Goal: Transaction & Acquisition: Subscribe to service/newsletter

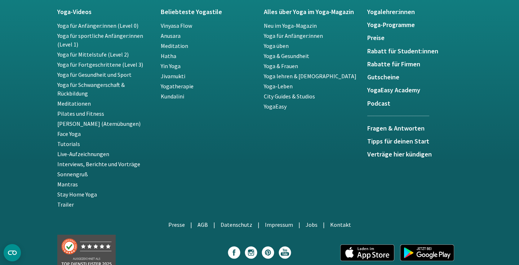
scroll to position [1398, 0]
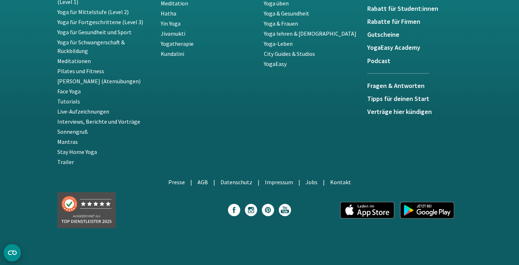
click at [12, 254] on circle "CMP-Widget öffnen" at bounding box center [12, 252] width 17 height 17
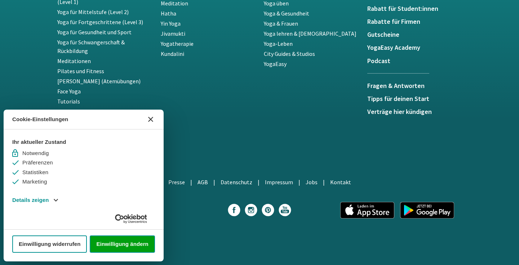
scroll to position [0, 0]
click at [149, 121] on icon "CMP-Widget schließen" at bounding box center [150, 119] width 5 height 5
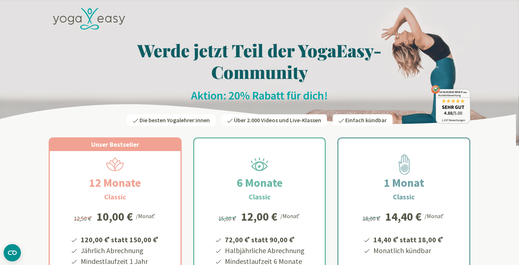
click at [155, 123] on span "Die besten Yogalehrer:innen" at bounding box center [174, 119] width 70 height 7
click at [151, 121] on span "Die besten Yogalehrer:innen" at bounding box center [174, 119] width 70 height 7
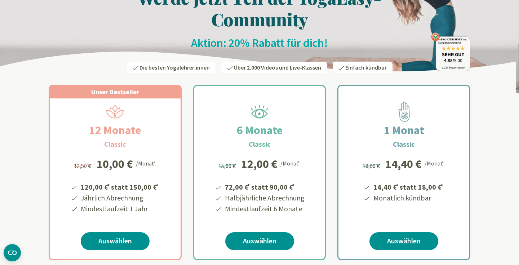
scroll to position [58, 0]
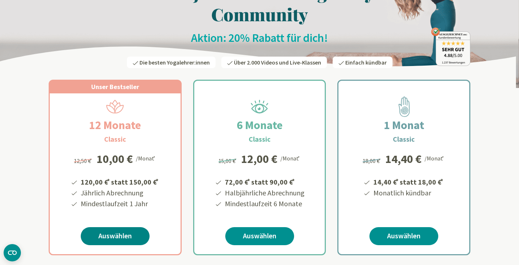
click at [115, 236] on link "Auswählen" at bounding box center [115, 236] width 69 height 18
